Goal: Find specific page/section: Find specific page/section

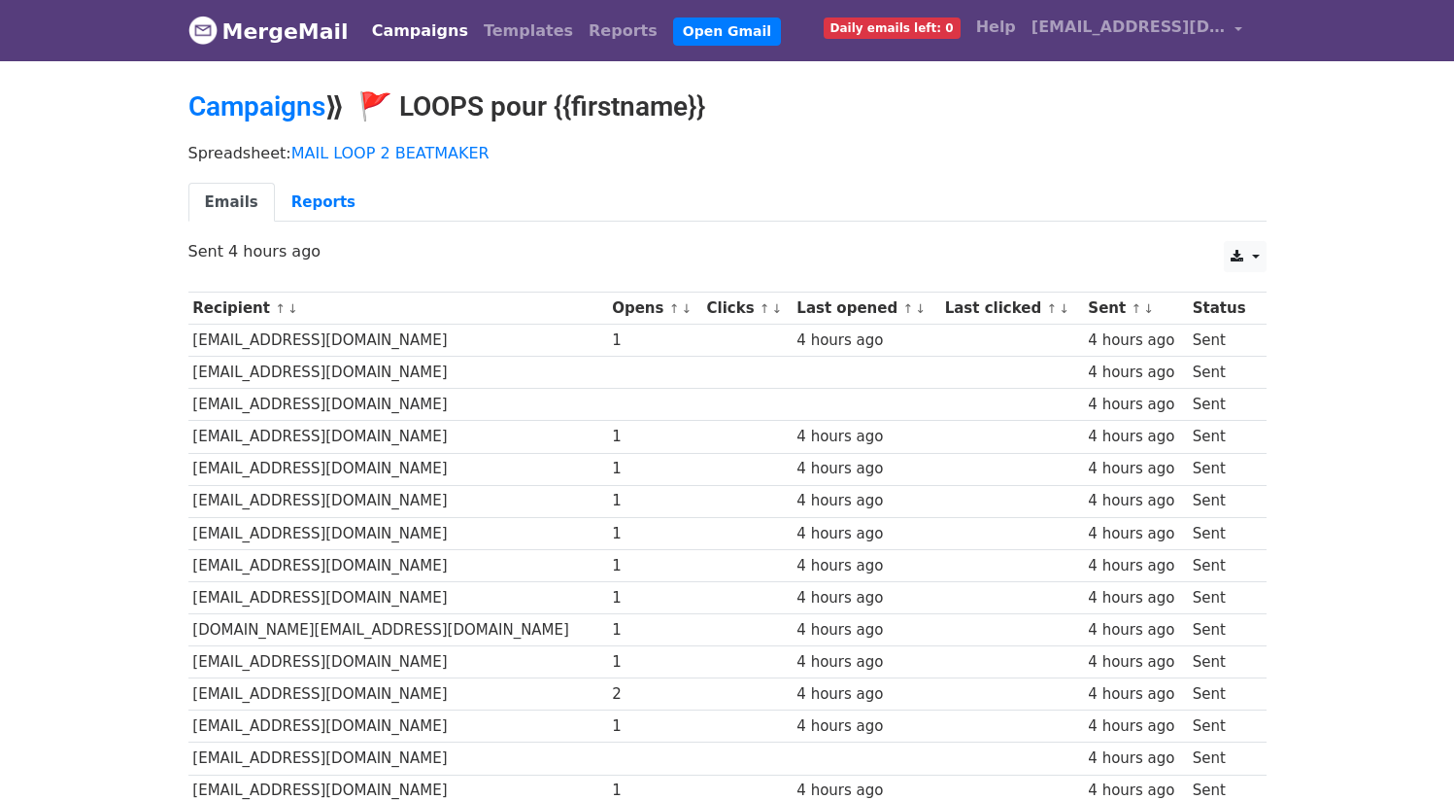
click at [290, 203] on link "Reports" at bounding box center [323, 203] width 97 height 40
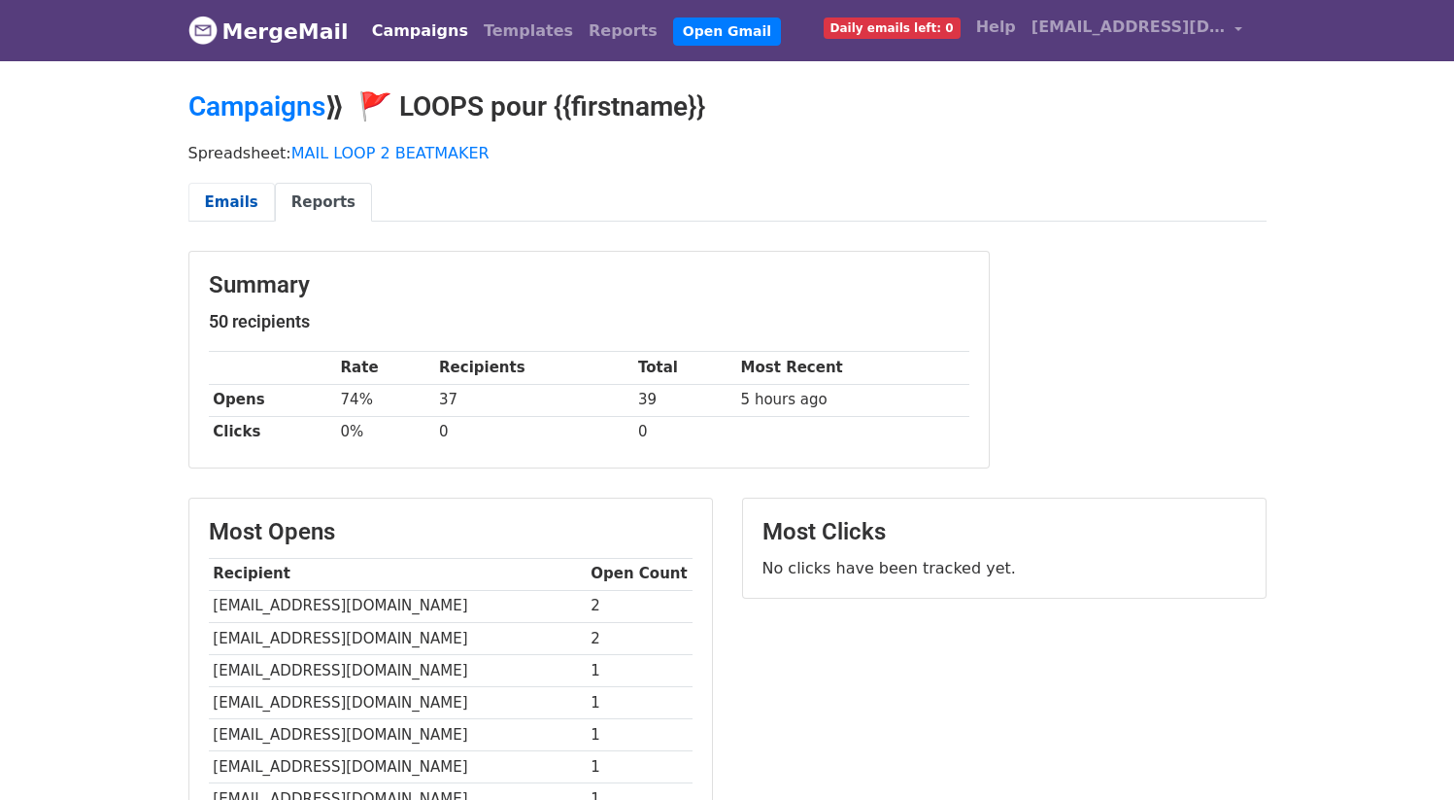
click at [253, 206] on link "Emails" at bounding box center [231, 203] width 86 height 40
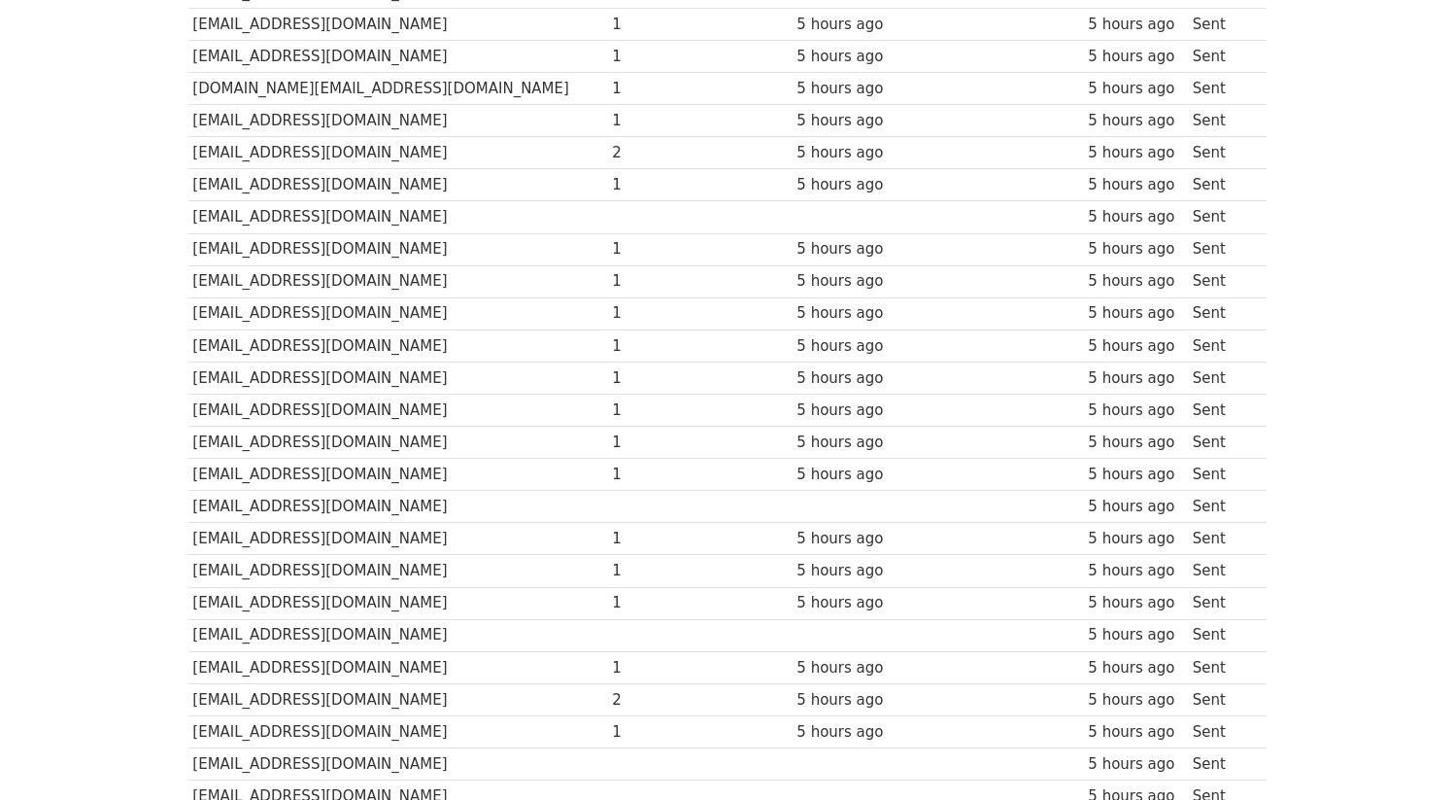
scroll to position [459, 0]
